Goal: Transaction & Acquisition: Book appointment/travel/reservation

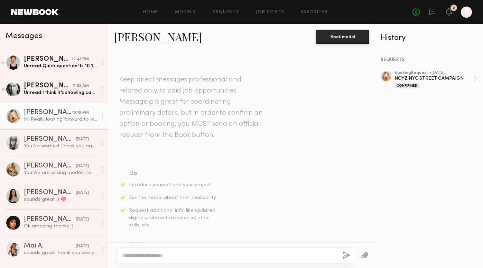
scroll to position [183, 0]
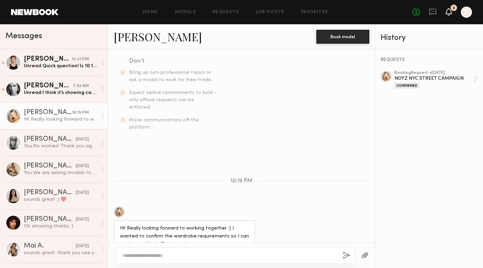
click at [447, 12] on icon at bounding box center [449, 11] width 6 height 5
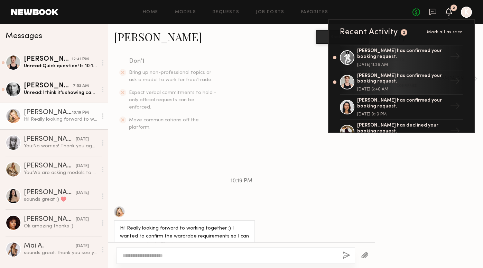
click at [436, 13] on icon at bounding box center [433, 12] width 7 height 7
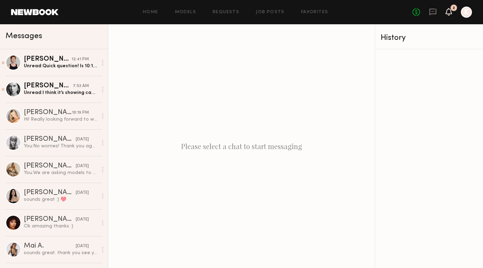
click at [451, 12] on icon at bounding box center [449, 11] width 6 height 5
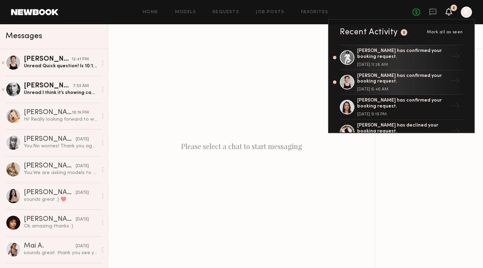
click at [456, 32] on span "Mark all as seen" at bounding box center [445, 32] width 36 height 4
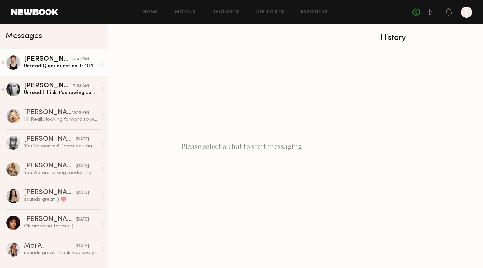
click at [61, 61] on div "[PERSON_NAME]" at bounding box center [48, 59] width 48 height 7
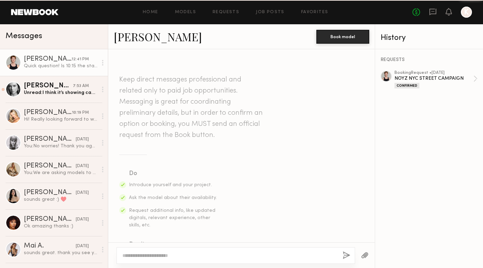
scroll to position [293, 0]
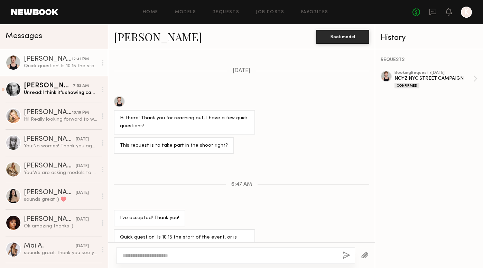
click at [212, 253] on textarea at bounding box center [230, 255] width 215 height 7
type textarea "*"
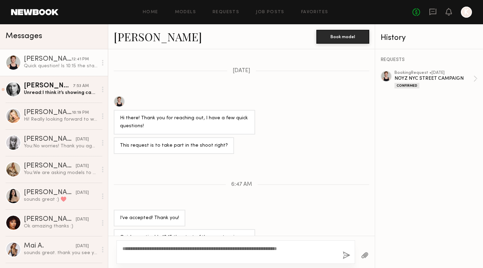
type textarea "**********"
click at [351, 255] on div "**********" at bounding box center [236, 252] width 239 height 24
click at [346, 255] on button "button" at bounding box center [347, 255] width 8 height 9
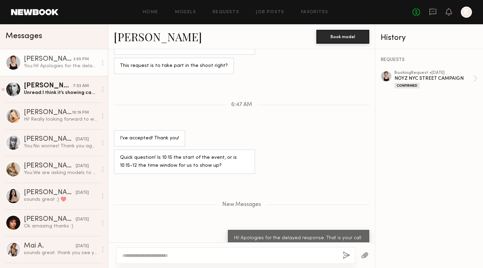
scroll to position [415, 0]
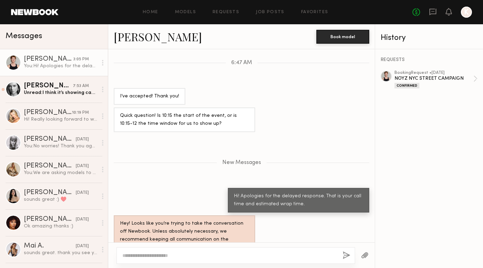
click at [267, 253] on textarea at bounding box center [230, 255] width 215 height 7
type textarea "*"
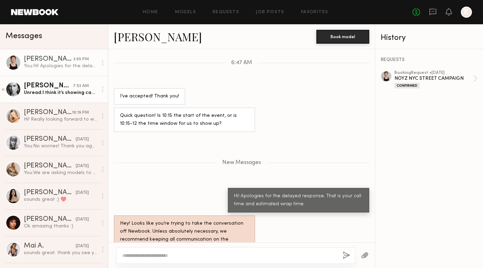
click at [39, 90] on div "Unread: I think it’s showing cancelled on my end?" at bounding box center [61, 92] width 74 height 7
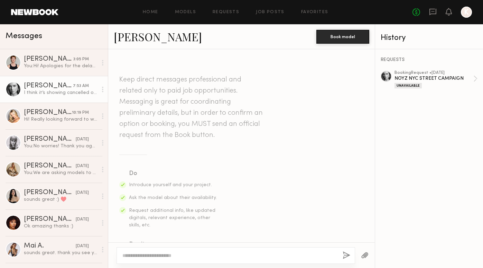
scroll to position [494, 0]
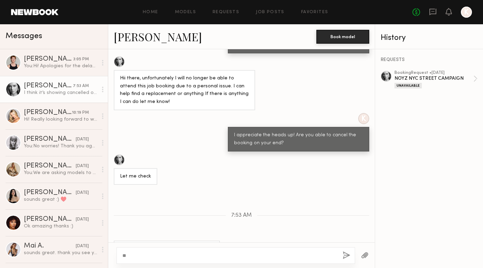
type textarea "*"
type textarea "**********"
click at [348, 256] on button "button" at bounding box center [347, 255] width 8 height 9
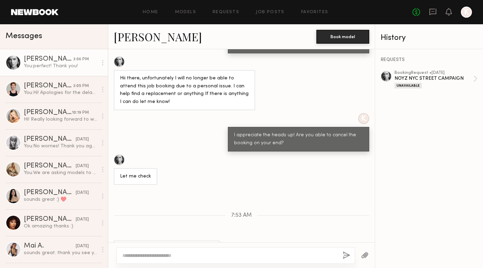
scroll to position [566, 0]
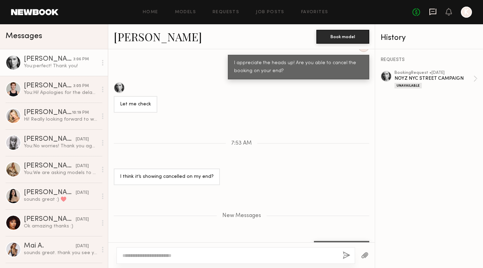
click at [429, 11] on icon at bounding box center [433, 12] width 8 height 8
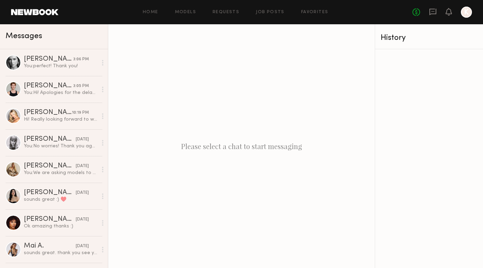
click at [226, 5] on header "Home Models Requests Job Posts Favorites Sign Out No fees up to $5,000 K" at bounding box center [241, 12] width 483 height 24
click at [227, 12] on link "Requests" at bounding box center [226, 12] width 27 height 4
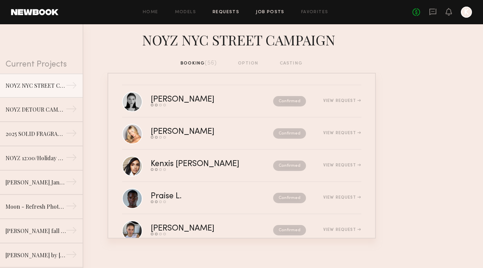
click at [272, 12] on link "Job Posts" at bounding box center [270, 12] width 29 height 4
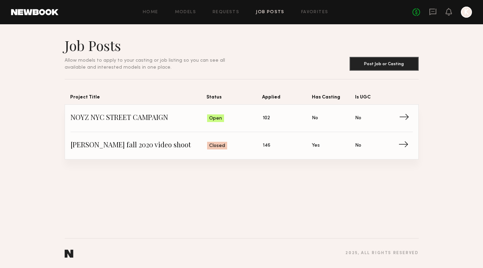
click at [282, 117] on span "Applied: 102" at bounding box center [287, 118] width 49 height 10
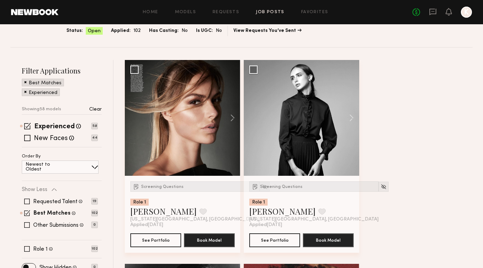
scroll to position [66, 0]
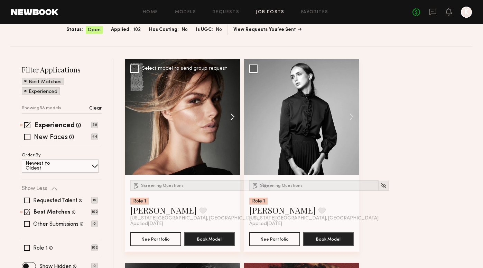
click at [230, 116] on button at bounding box center [229, 117] width 22 height 116
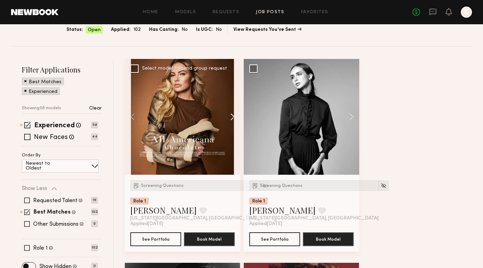
click at [230, 116] on button at bounding box center [229, 117] width 22 height 116
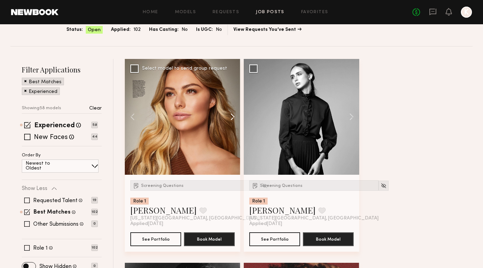
click at [230, 116] on button at bounding box center [229, 117] width 22 height 116
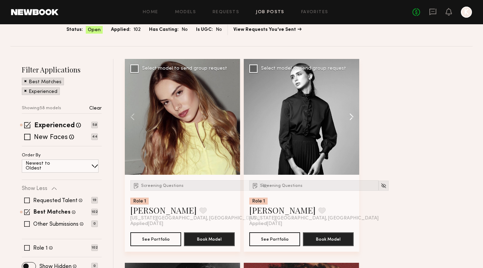
click at [352, 116] on button at bounding box center [348, 117] width 22 height 116
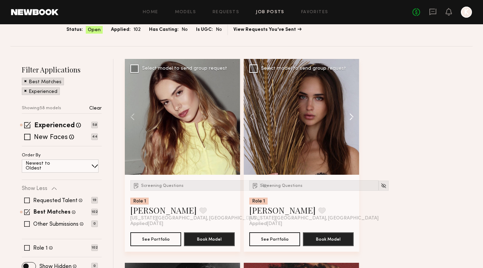
click at [352, 116] on button at bounding box center [348, 117] width 22 height 116
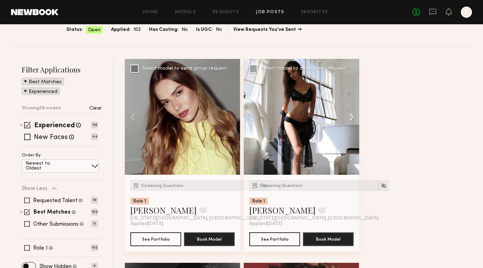
click at [352, 116] on button at bounding box center [348, 117] width 22 height 116
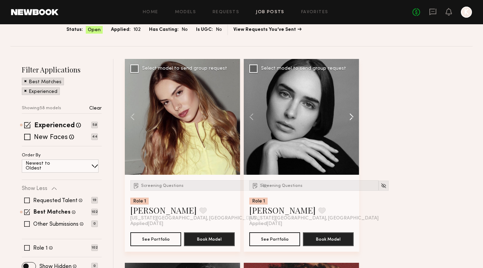
click at [352, 116] on button at bounding box center [348, 117] width 22 height 116
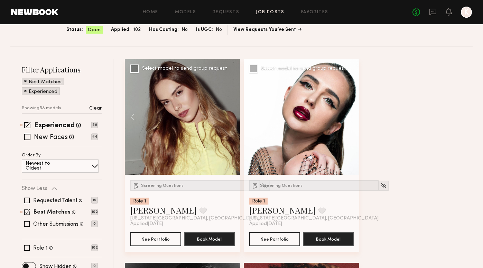
click at [352, 116] on div at bounding box center [302, 117] width 116 height 116
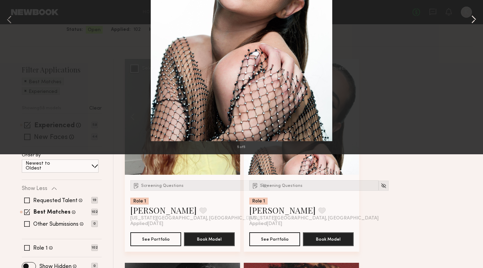
click at [476, 130] on button at bounding box center [474, 134] width 8 height 214
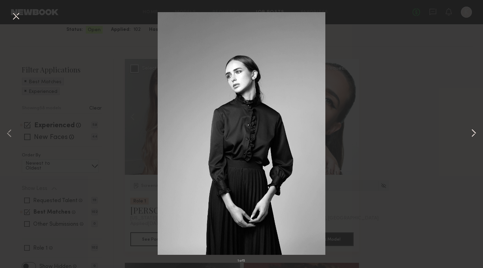
click at [476, 130] on button at bounding box center [474, 134] width 8 height 214
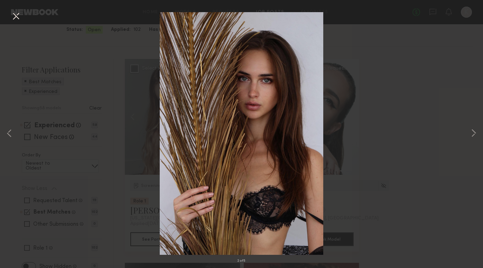
click at [17, 21] on button at bounding box center [15, 16] width 11 height 12
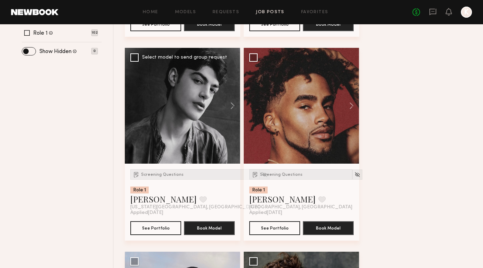
scroll to position [281, 0]
click at [233, 107] on button at bounding box center [229, 106] width 22 height 116
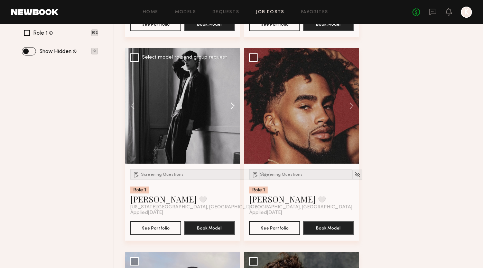
click at [233, 107] on button at bounding box center [229, 106] width 22 height 116
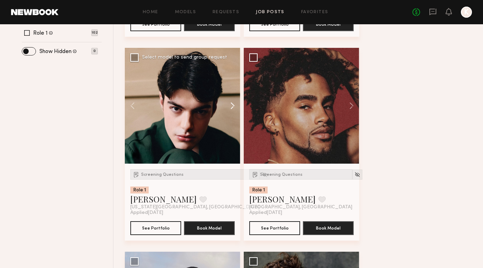
click at [233, 107] on button at bounding box center [229, 106] width 22 height 116
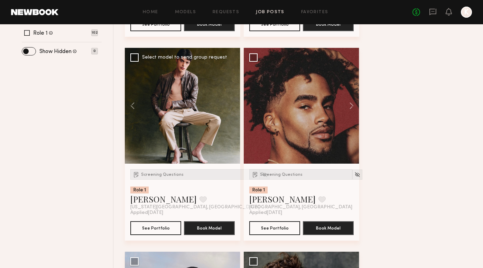
click at [233, 107] on div at bounding box center [183, 106] width 116 height 116
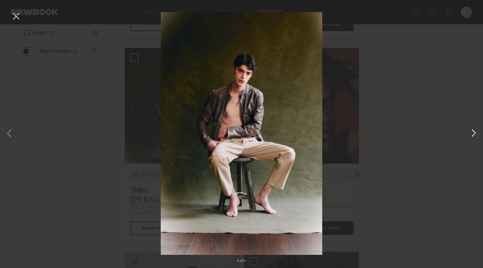
click at [472, 134] on button at bounding box center [474, 134] width 8 height 214
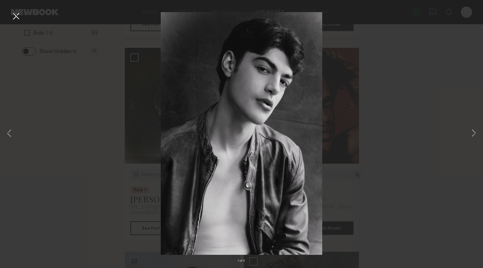
click at [479, 135] on div "1 of 4" at bounding box center [241, 134] width 483 height 268
click at [15, 17] on button at bounding box center [15, 16] width 11 height 12
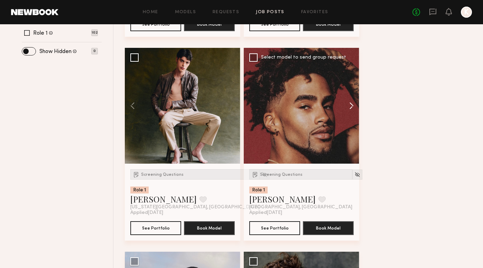
click at [350, 105] on button at bounding box center [348, 106] width 22 height 116
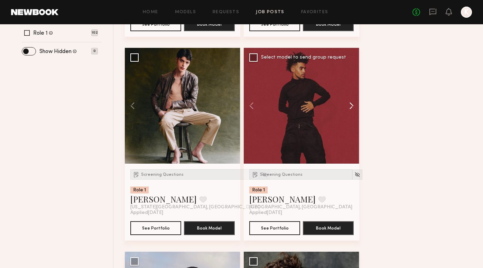
click at [350, 105] on button at bounding box center [348, 106] width 22 height 116
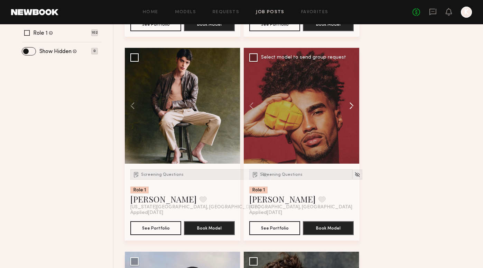
click at [350, 105] on button at bounding box center [348, 106] width 22 height 116
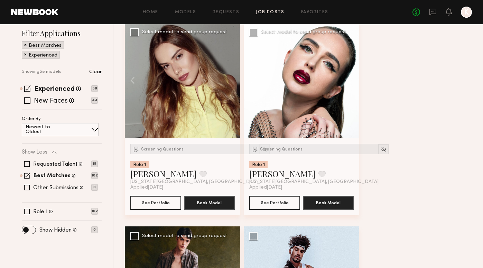
scroll to position [96, 0]
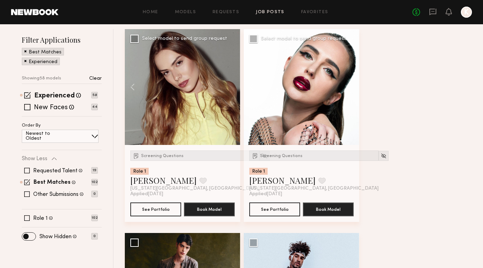
click at [251, 88] on button at bounding box center [255, 87] width 22 height 116
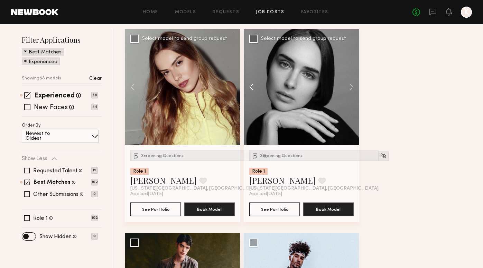
click at [251, 88] on button at bounding box center [255, 87] width 22 height 116
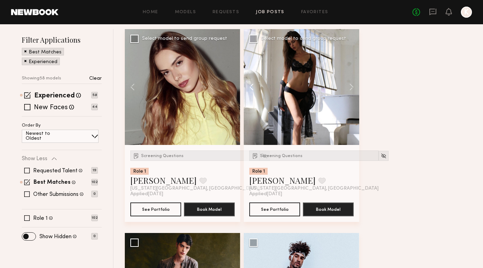
click at [251, 88] on button at bounding box center [255, 87] width 22 height 116
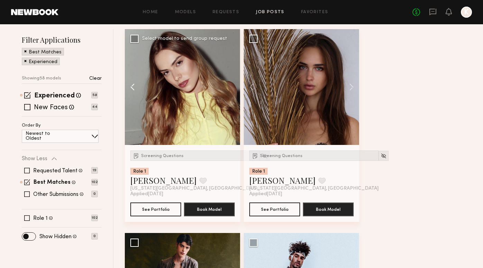
click at [133, 85] on button at bounding box center [136, 87] width 22 height 116
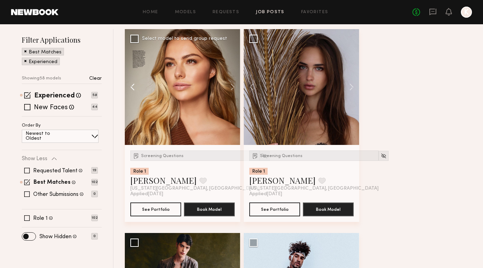
click at [133, 85] on button at bounding box center [136, 87] width 22 height 116
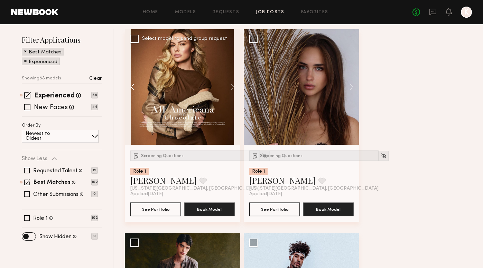
click at [133, 85] on button at bounding box center [136, 87] width 22 height 116
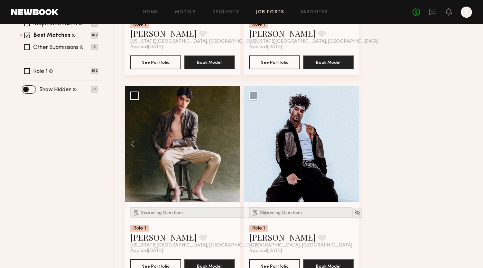
scroll to position [276, 0]
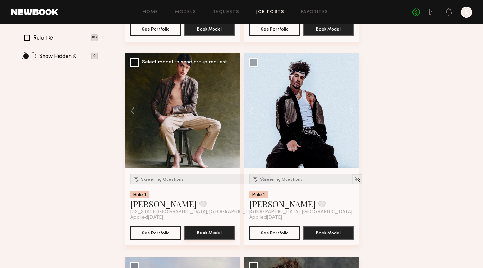
click at [215, 235] on button "Book Model" at bounding box center [209, 232] width 51 height 14
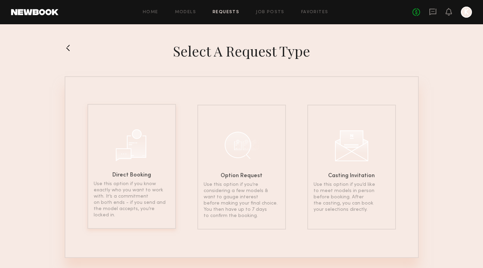
click at [110, 143] on div "Direct Booking Use this option if you know exactly who you want to work with. I…" at bounding box center [132, 166] width 89 height 125
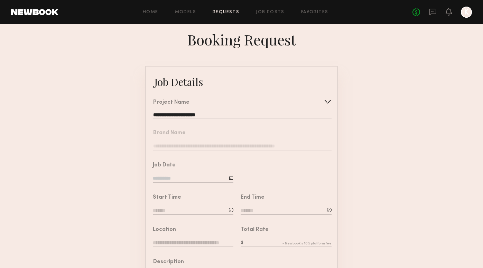
click at [199, 142] on nb-form-field "Brand Name" at bounding box center [241, 138] width 191 height 32
click at [200, 116] on input "**********" at bounding box center [242, 115] width 179 height 7
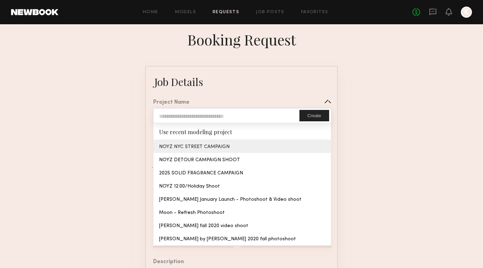
type input "**********"
type textarea "**********"
click at [192, 141] on common-border "**********" at bounding box center [241, 259] width 193 height 386
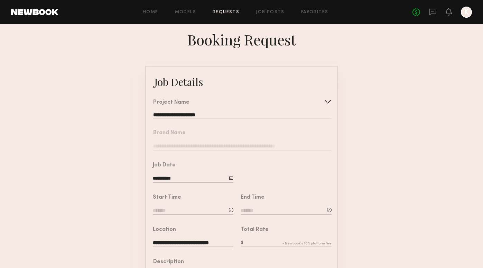
click at [179, 180] on input "**********" at bounding box center [193, 179] width 81 height 8
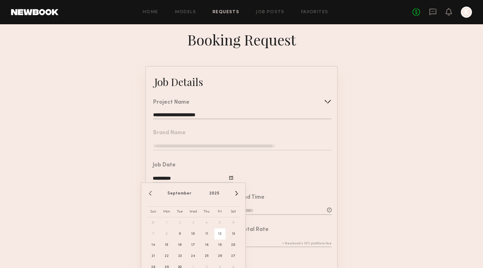
click at [121, 174] on form "**********" at bounding box center [241, 259] width 483 height 386
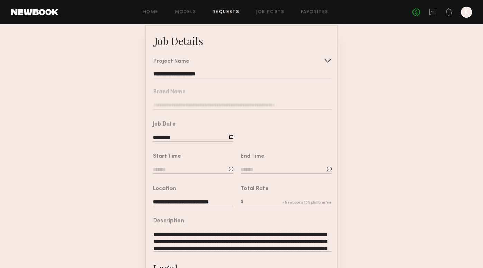
scroll to position [44, 0]
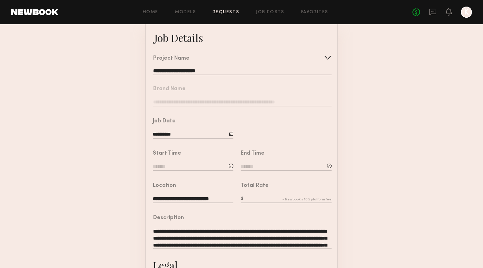
click at [166, 166] on input at bounding box center [193, 167] width 81 height 8
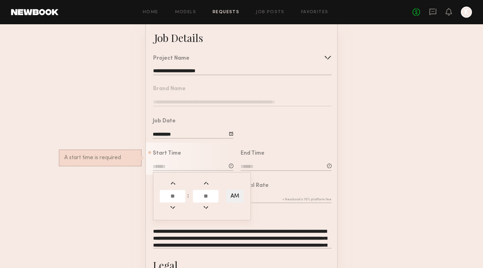
click at [178, 196] on input "text" at bounding box center [173, 196] width 26 height 12
type input "**"
click at [208, 193] on input "text" at bounding box center [206, 196] width 26 height 12
type input "**"
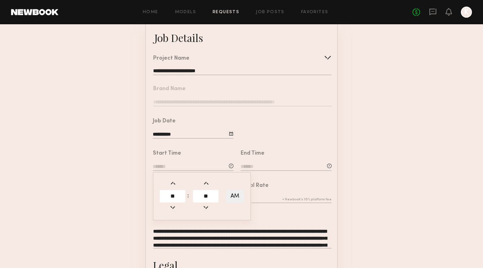
type input "********"
click at [260, 180] on div "Total Rate" at bounding box center [283, 190] width 98 height 32
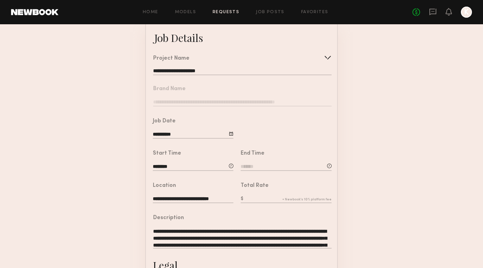
click at [253, 163] on input at bounding box center [286, 167] width 91 height 8
click at [268, 197] on input "text" at bounding box center [261, 196] width 26 height 12
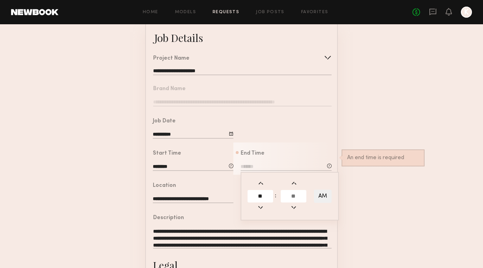
type input "**"
click at [298, 200] on input "text" at bounding box center [294, 196] width 26 height 12
type input "**"
click at [315, 199] on button "AM" at bounding box center [323, 195] width 18 height 13
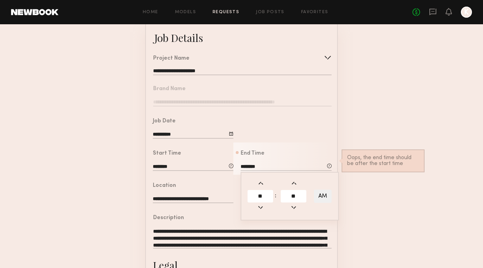
type input "********"
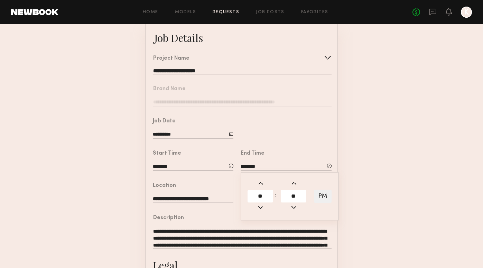
click at [197, 185] on div "Location" at bounding box center [193, 186] width 81 height 6
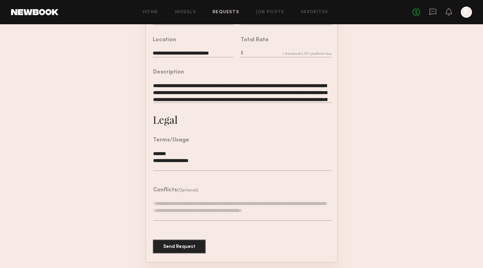
scroll to position [189, 0]
click at [272, 51] on input "text" at bounding box center [286, 54] width 91 height 8
type input "***"
click at [173, 251] on button "Send Request" at bounding box center [179, 246] width 53 height 14
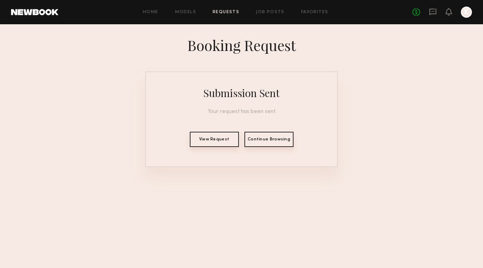
click at [214, 142] on button "View Request" at bounding box center [214, 139] width 49 height 15
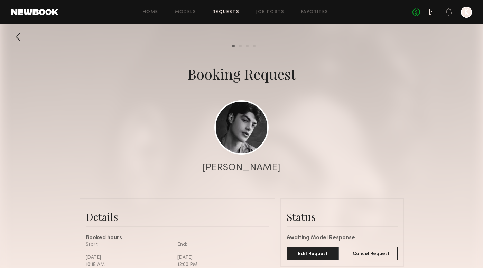
click at [436, 14] on icon at bounding box center [433, 12] width 7 height 7
